Goal: Participate in discussion

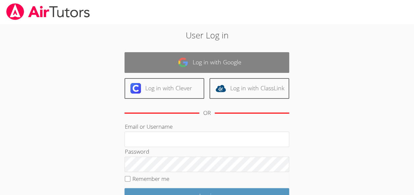
click at [240, 60] on link "Log in with Google" at bounding box center [206, 62] width 164 height 21
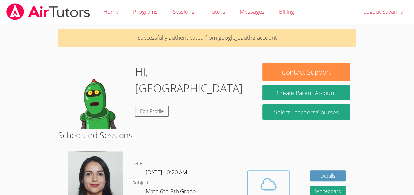
click at [265, 194] on div "Cloud Room" at bounding box center [268, 198] width 34 height 9
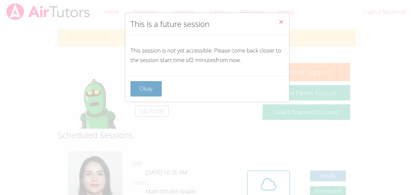
click at [148, 94] on button "Okay" at bounding box center [146, 88] width 32 height 15
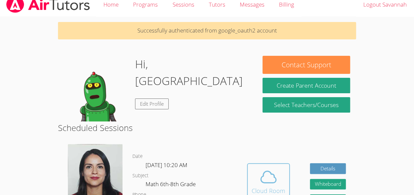
click at [261, 169] on icon at bounding box center [268, 177] width 18 height 18
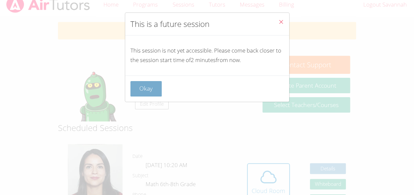
click at [152, 87] on button "Okay" at bounding box center [146, 88] width 32 height 15
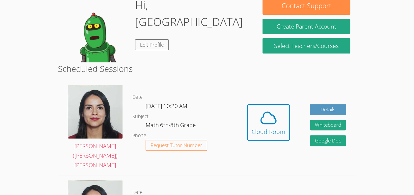
scroll to position [68, 0]
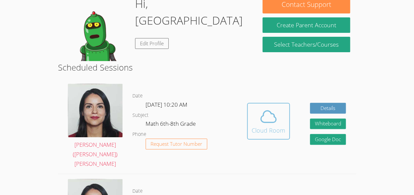
click at [266, 126] on div "Cloud Room" at bounding box center [268, 130] width 34 height 9
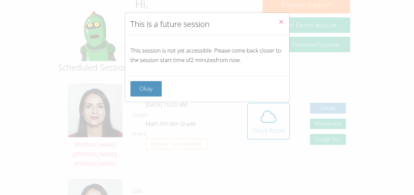
click at [282, 29] on button "Close" at bounding box center [281, 23] width 16 height 20
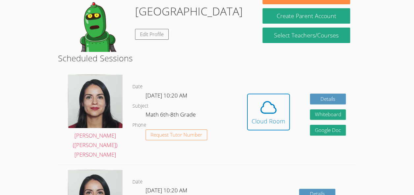
scroll to position [75, 0]
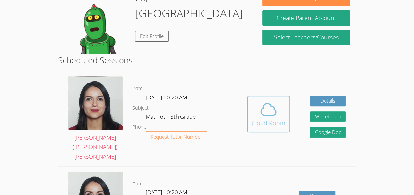
click at [272, 106] on icon at bounding box center [268, 109] width 18 height 18
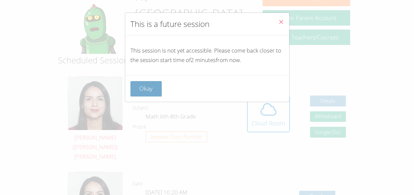
click at [138, 91] on button "Okay" at bounding box center [146, 88] width 32 height 15
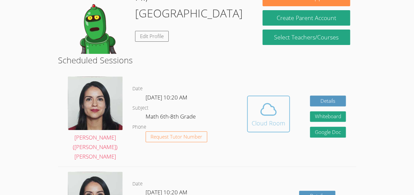
click at [265, 119] on div "Cloud Room" at bounding box center [268, 123] width 34 height 9
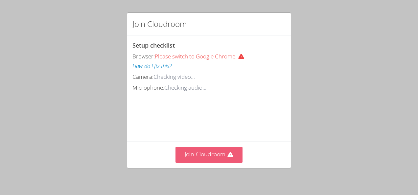
click at [208, 160] on button "Join Cloudroom" at bounding box center [209, 155] width 67 height 16
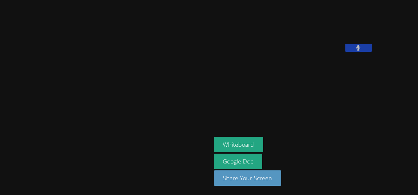
click at [346, 52] on button at bounding box center [359, 48] width 26 height 8
click at [248, 43] on video at bounding box center [263, 27] width 99 height 49
click at [255, 52] on video at bounding box center [263, 27] width 99 height 49
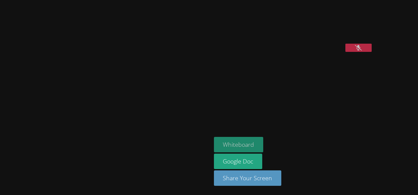
click at [214, 141] on button "Whiteboard" at bounding box center [239, 144] width 50 height 15
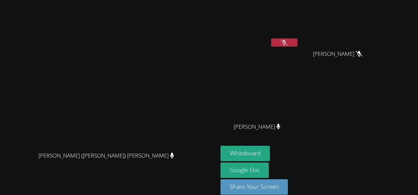
click at [298, 44] on button at bounding box center [284, 42] width 26 height 8
click at [298, 45] on button at bounding box center [284, 42] width 26 height 8
click at [288, 43] on icon at bounding box center [284, 43] width 7 height 6
click at [287, 44] on icon at bounding box center [285, 43] width 4 height 6
click at [288, 45] on icon at bounding box center [284, 43] width 7 height 6
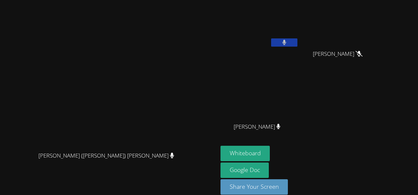
drag, startPoint x: 315, startPoint y: 45, endPoint x: 317, endPoint y: 41, distance: 4.7
click at [287, 41] on icon at bounding box center [285, 43] width 4 height 6
click at [298, 40] on button at bounding box center [284, 42] width 26 height 8
click at [298, 45] on button at bounding box center [284, 42] width 26 height 8
click at [288, 40] on icon at bounding box center [284, 43] width 7 height 6
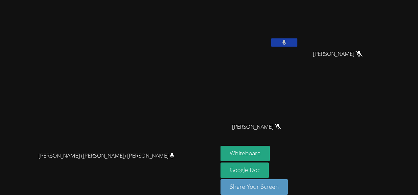
click at [298, 39] on button at bounding box center [284, 42] width 26 height 8
click at [288, 40] on icon at bounding box center [284, 43] width 7 height 6
click at [298, 40] on button at bounding box center [284, 42] width 26 height 8
click at [288, 44] on icon at bounding box center [284, 43] width 7 height 6
click at [287, 43] on icon at bounding box center [285, 43] width 4 height 6
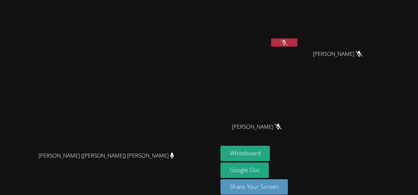
click at [298, 46] on button at bounding box center [284, 42] width 26 height 8
click at [287, 44] on icon at bounding box center [285, 43] width 4 height 6
click at [288, 44] on icon at bounding box center [284, 43] width 7 height 6
click at [298, 41] on button at bounding box center [284, 42] width 26 height 8
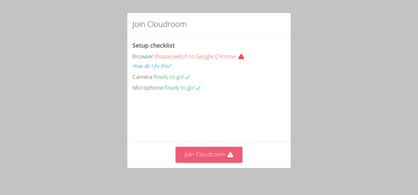
click at [205, 154] on button "Join Cloudroom" at bounding box center [209, 155] width 67 height 16
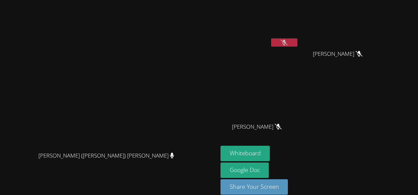
click at [288, 41] on icon at bounding box center [284, 43] width 7 height 6
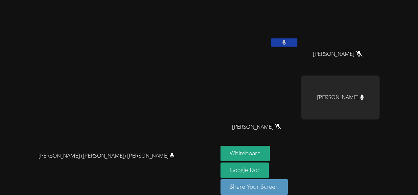
click at [298, 45] on button at bounding box center [284, 42] width 26 height 8
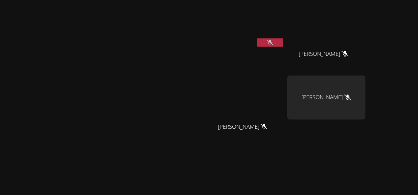
click at [284, 43] on button at bounding box center [270, 42] width 26 height 8
click at [285, 49] on div "Savannah Riggin" at bounding box center [246, 38] width 78 height 70
click at [273, 44] on icon at bounding box center [270, 43] width 4 height 6
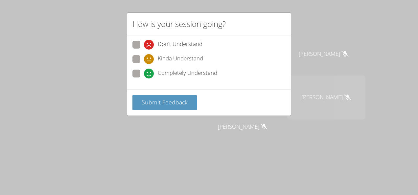
click at [164, 70] on span "Completely Understand" at bounding box center [188, 74] width 60 height 10
click at [150, 70] on input "Completely Understand" at bounding box center [147, 73] width 6 height 6
radio input "true"
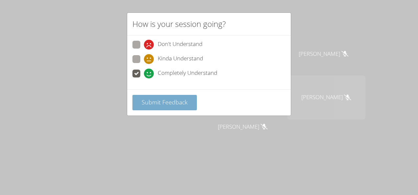
click at [169, 103] on span "Submit Feedback" at bounding box center [165, 102] width 46 height 8
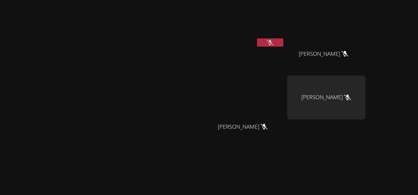
click at [274, 42] on icon at bounding box center [270, 43] width 7 height 6
click at [284, 38] on button at bounding box center [270, 42] width 26 height 8
click at [274, 40] on icon at bounding box center [270, 43] width 7 height 6
click at [284, 44] on button at bounding box center [270, 42] width 26 height 8
click at [274, 42] on icon at bounding box center [270, 43] width 7 height 6
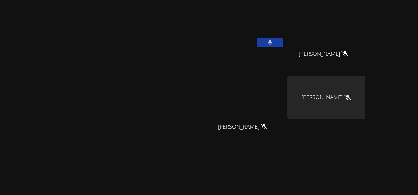
click at [284, 42] on button at bounding box center [270, 42] width 26 height 8
